Goal: Feedback & Contribution: Contribute content

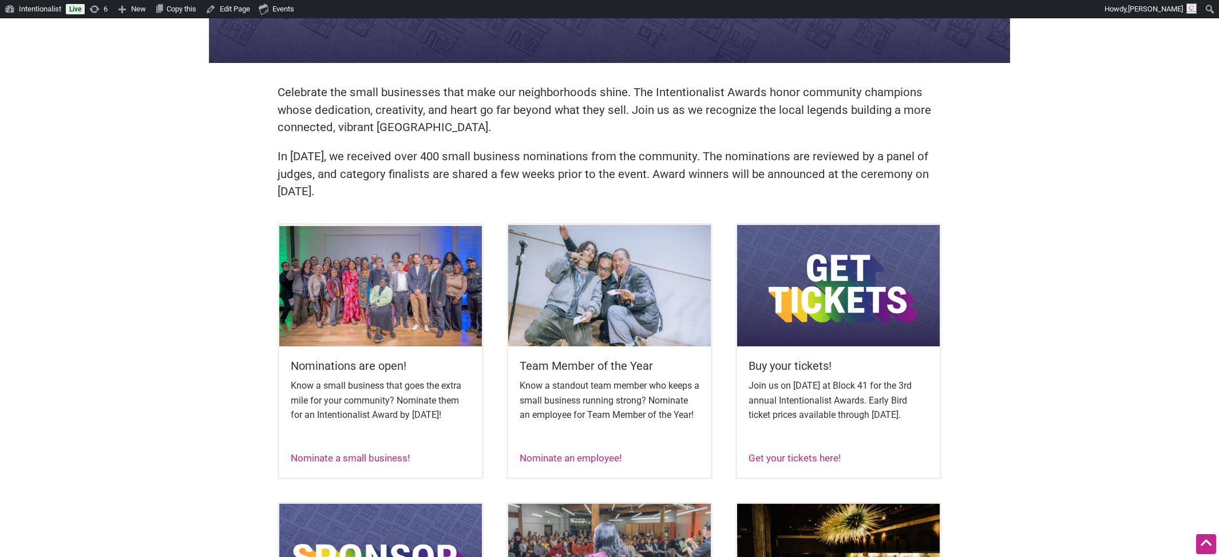
scroll to position [291, 0]
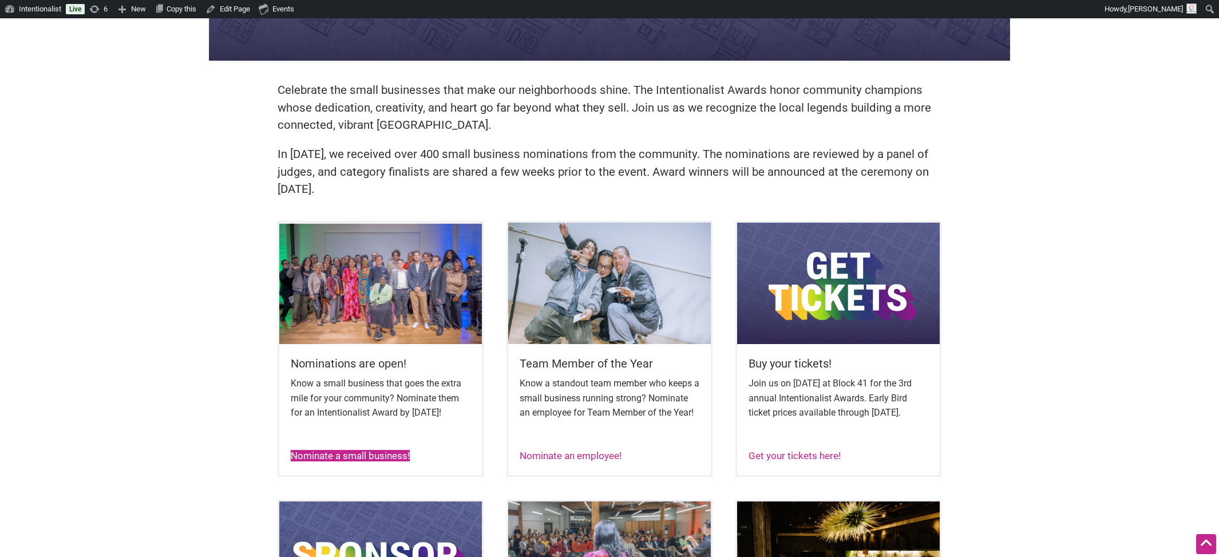
click at [323, 461] on link "Nominate a small business!" at bounding box center [350, 455] width 119 height 11
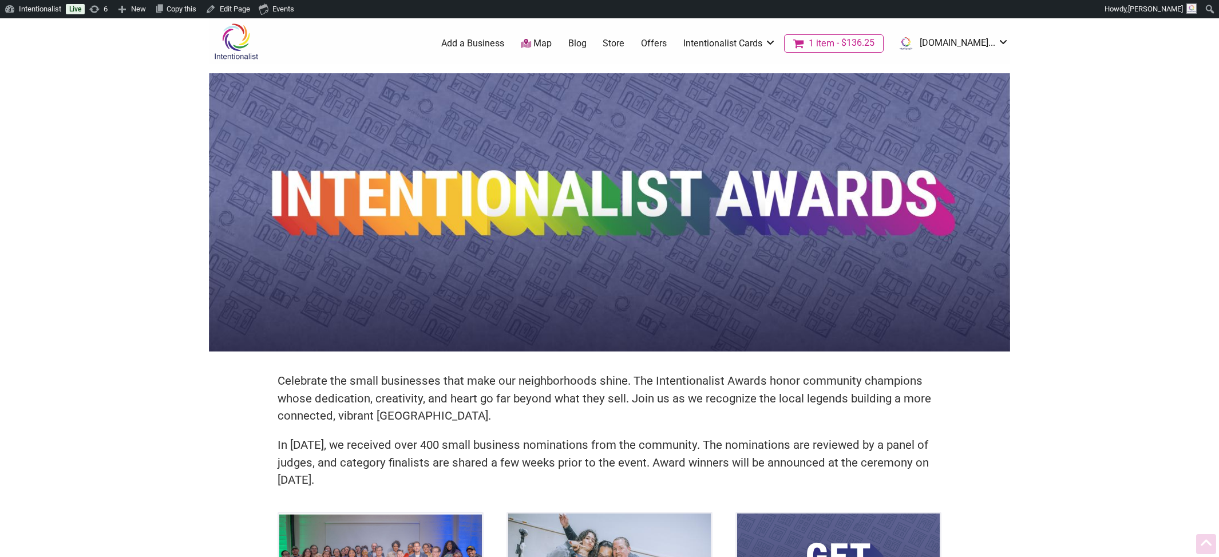
scroll to position [291, 0]
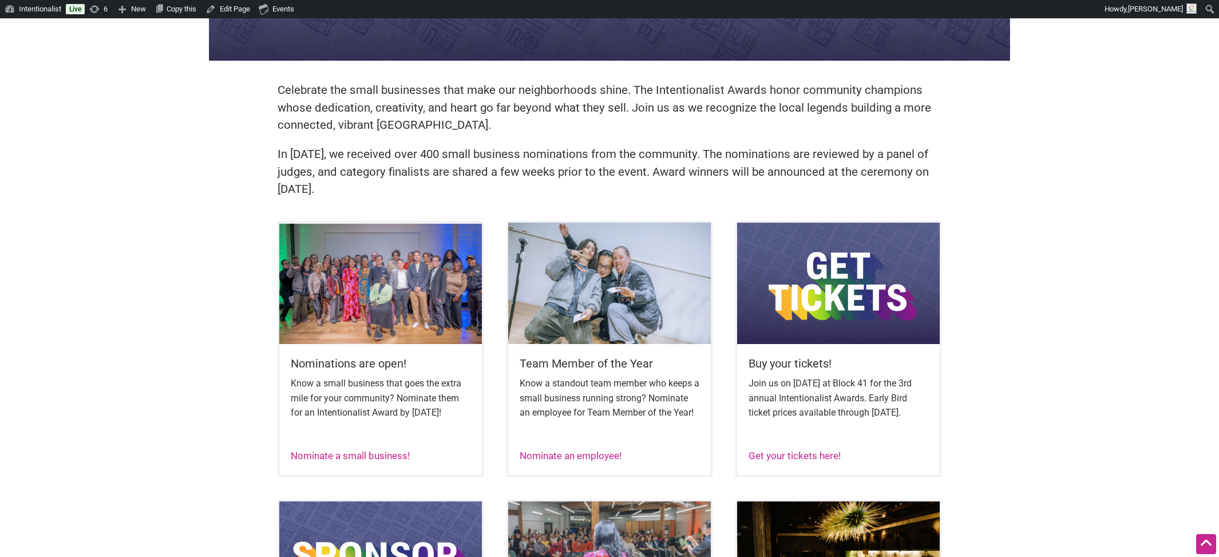
click at [813, 264] on img at bounding box center [838, 283] width 203 height 121
